Goal: Navigation & Orientation: Go to known website

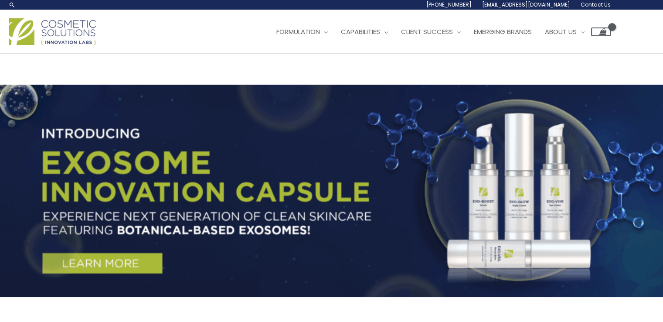
click at [73, 34] on img at bounding box center [52, 31] width 87 height 27
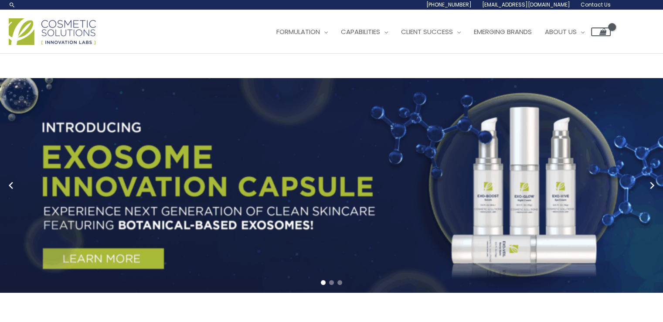
click at [88, 39] on img at bounding box center [52, 31] width 87 height 27
drag, startPoint x: 0, startPoint y: 0, endPoint x: -28, endPoint y: 23, distance: 35.9
